Goal: Transaction & Acquisition: Purchase product/service

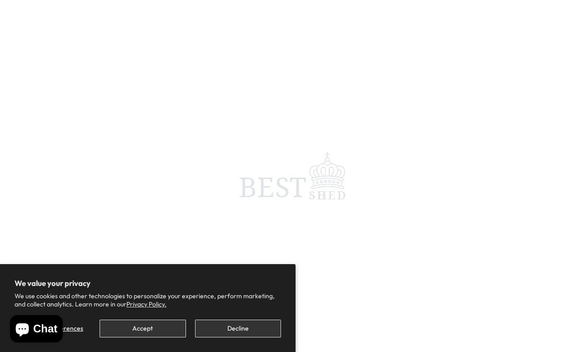
scroll to position [4, 0]
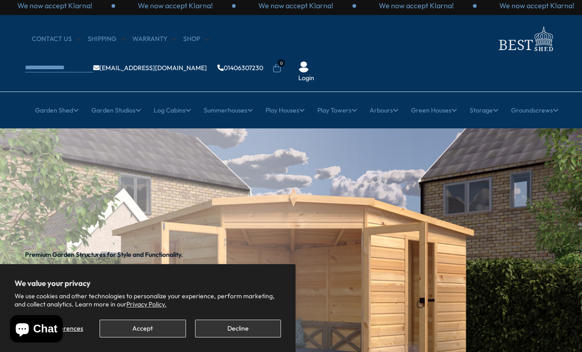
click at [168, 328] on button "Accept" at bounding box center [143, 328] width 86 height 18
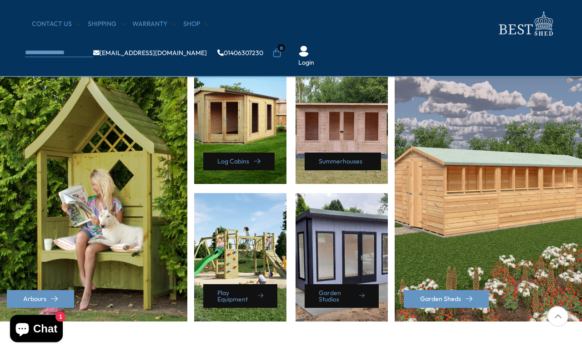
scroll to position [402, 0]
click at [255, 164] on icon at bounding box center [257, 161] width 7 height 7
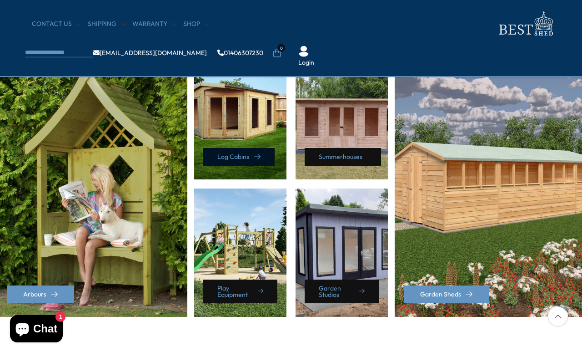
scroll to position [392, 0]
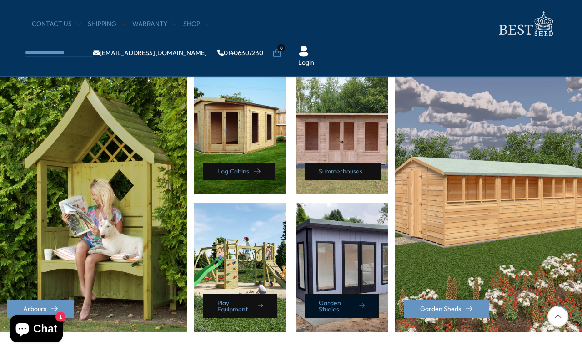
click at [353, 307] on link "Garden Studios" at bounding box center [342, 306] width 74 height 24
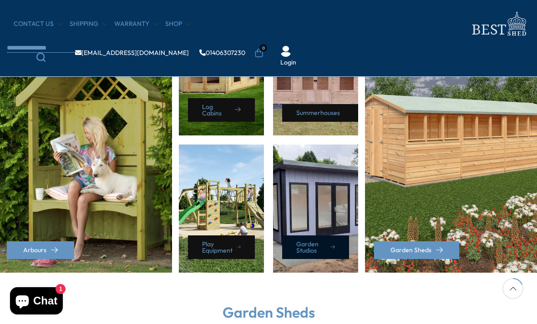
scroll to position [441, 0]
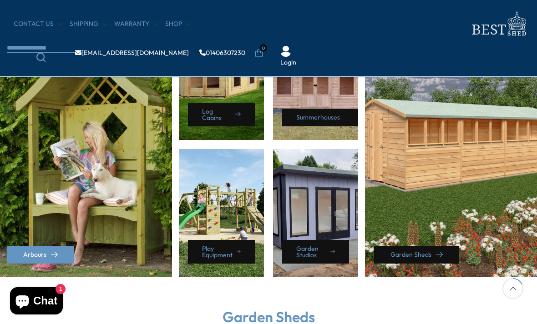
click at [429, 252] on link "Garden Sheds" at bounding box center [416, 255] width 85 height 18
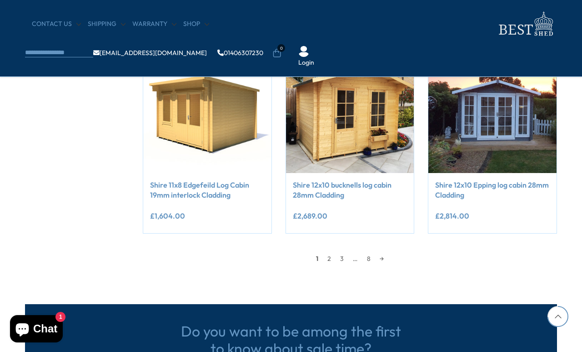
scroll to position [778, 0]
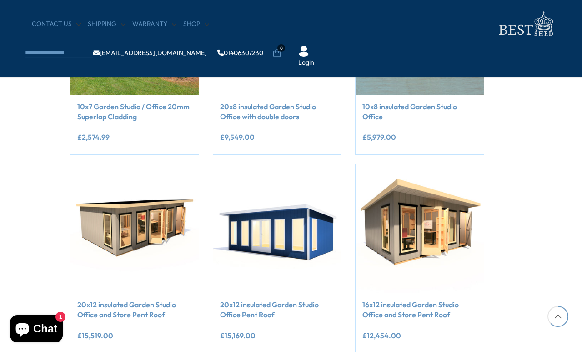
scroll to position [658, 73]
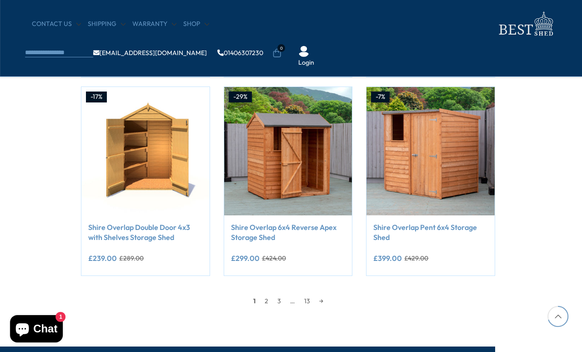
scroll to position [733, 61]
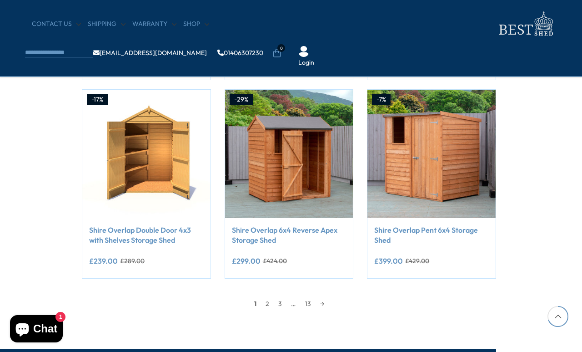
click at [269, 303] on link "2" at bounding box center [267, 304] width 13 height 14
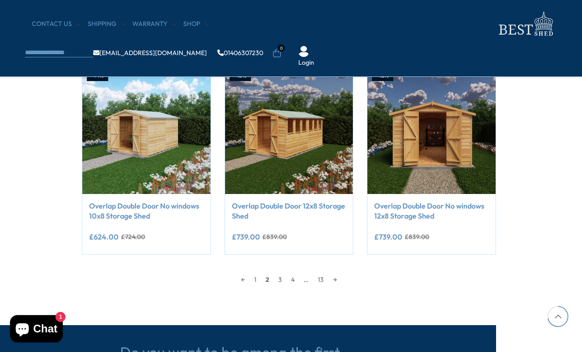
scroll to position [757, 61]
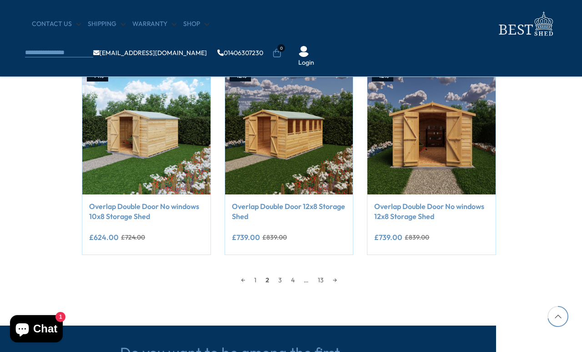
click at [281, 278] on link "3" at bounding box center [280, 280] width 13 height 14
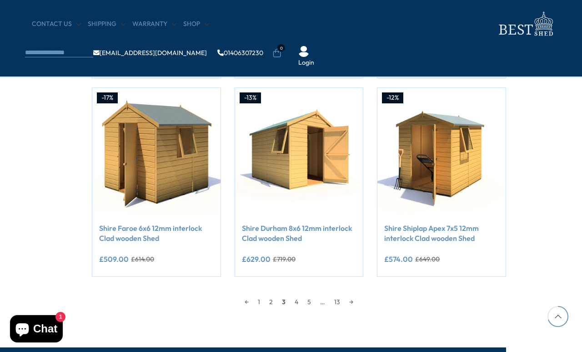
scroll to position [735, 51]
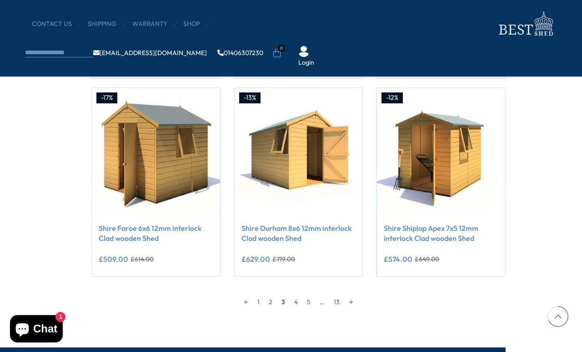
click at [298, 303] on link "4" at bounding box center [296, 302] width 13 height 14
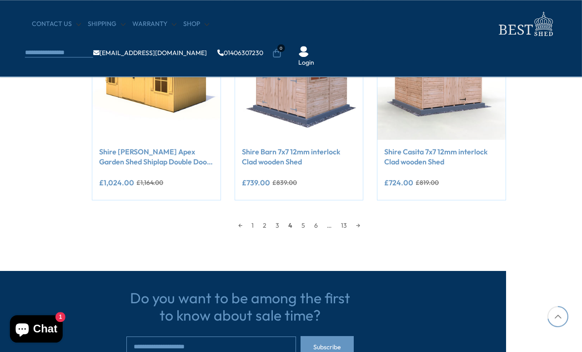
scroll to position [863, 51]
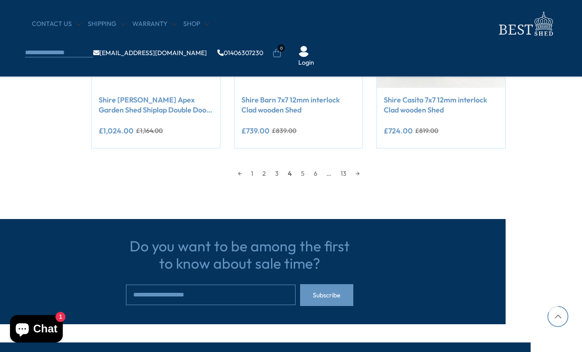
click at [252, 171] on link "1" at bounding box center [252, 174] width 11 height 14
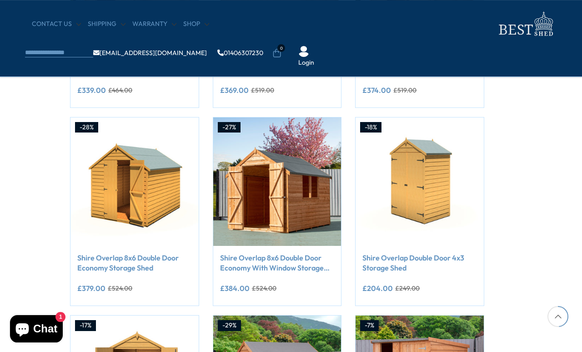
scroll to position [507, 73]
click at [305, 193] on img at bounding box center [277, 181] width 128 height 128
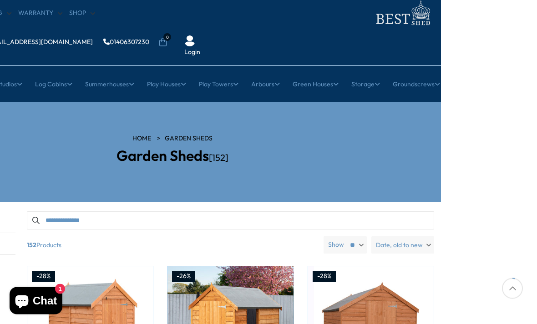
scroll to position [0, 96]
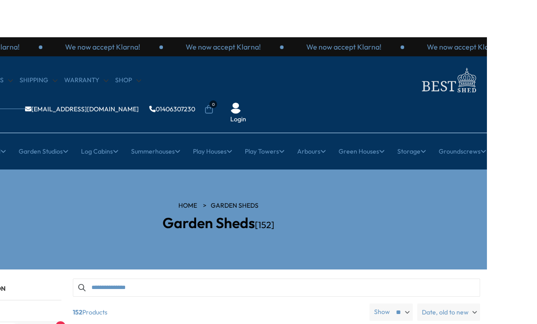
scroll to position [0, 52]
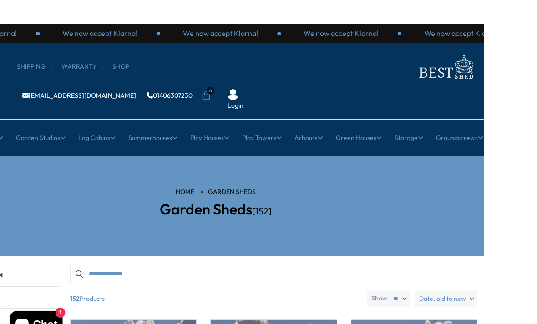
scroll to position [777, 62]
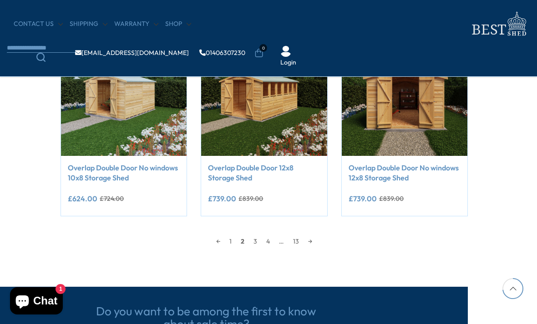
scroll to position [766, 71]
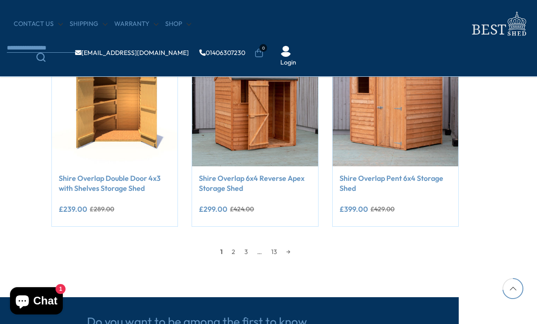
scroll to position [743, 71]
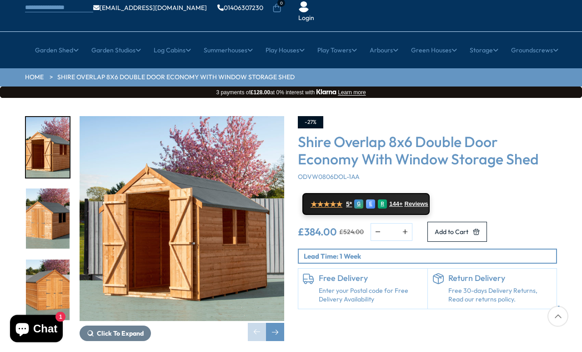
scroll to position [65, 0]
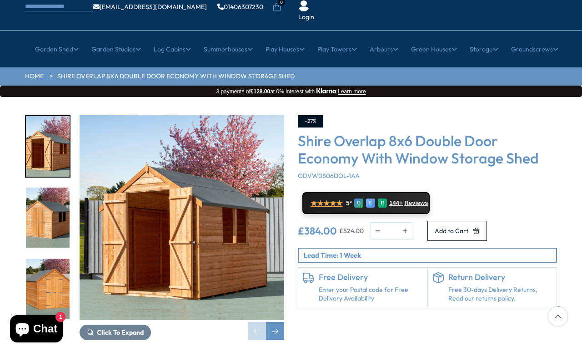
click at [274, 322] on div "Next slide" at bounding box center [275, 331] width 18 height 18
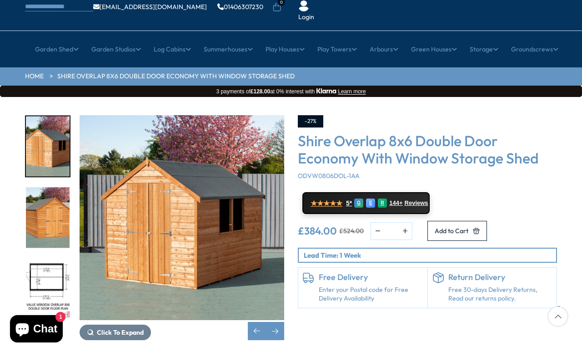
click at [268, 322] on div "Next slide" at bounding box center [275, 331] width 18 height 18
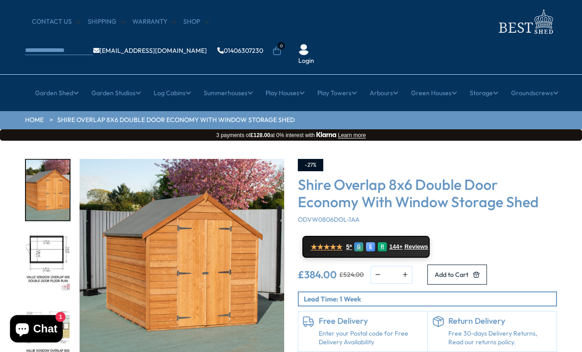
scroll to position [22, 0]
